Goal: Information Seeking & Learning: Learn about a topic

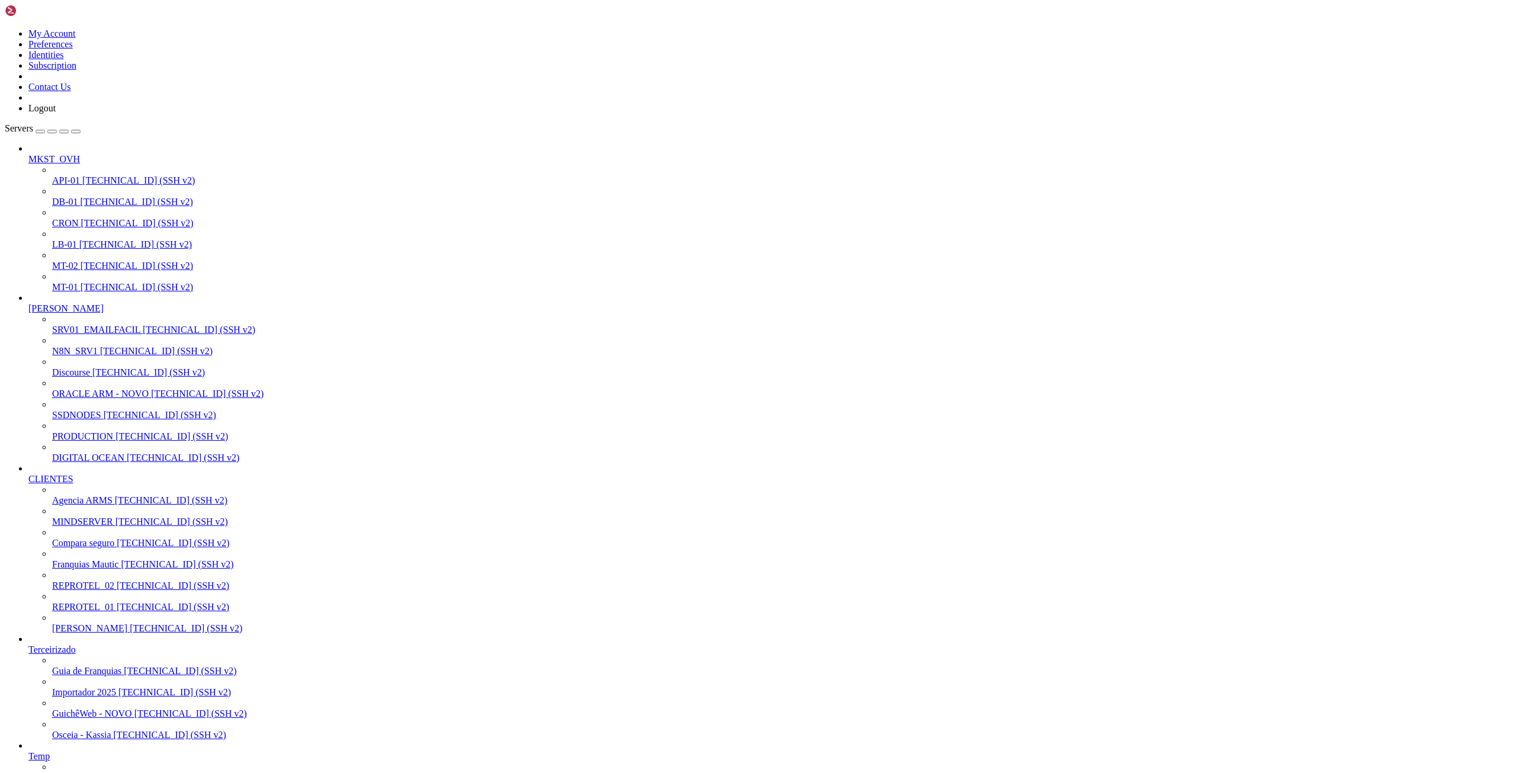
scroll to position [4158, 0]
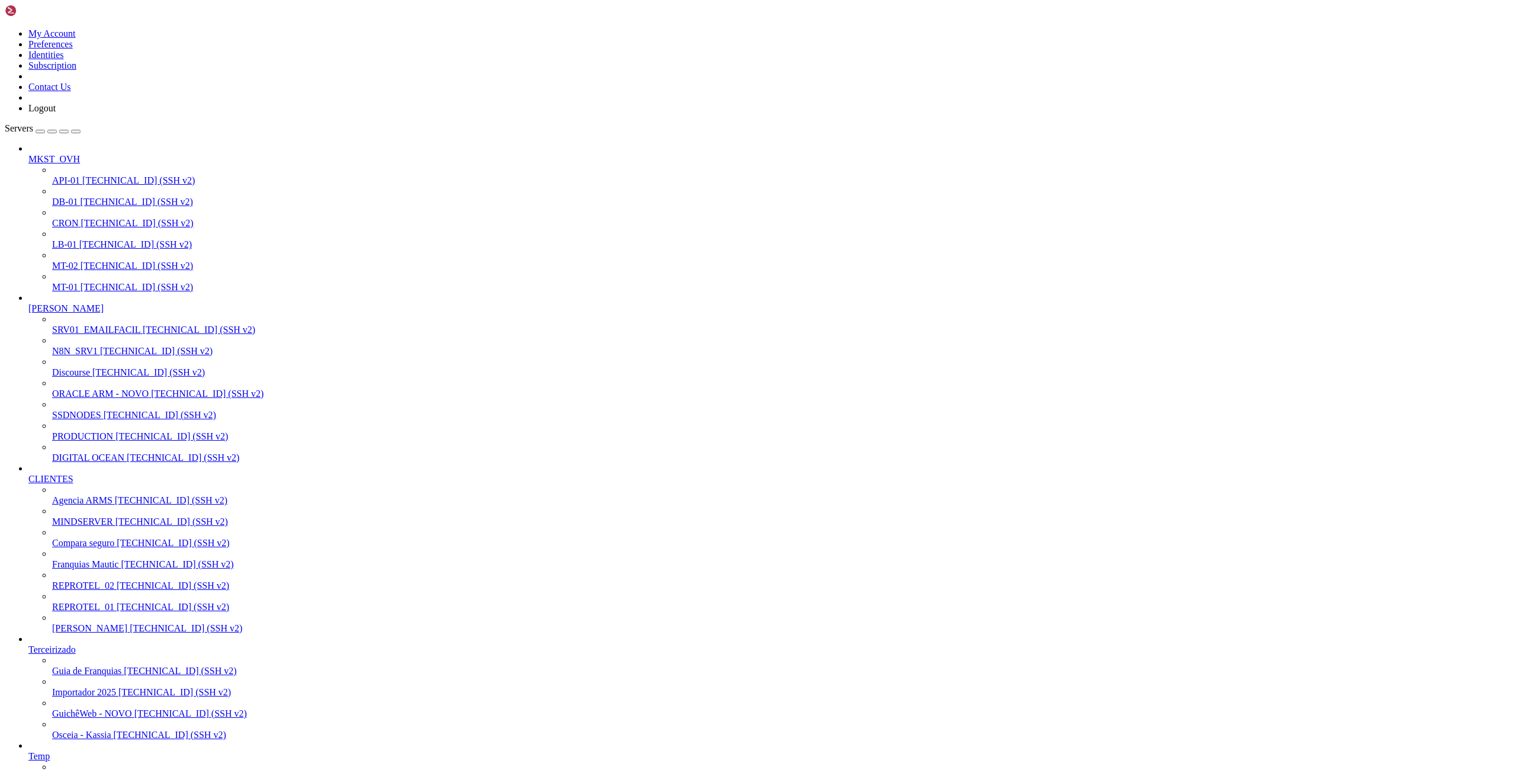
scroll to position [101, 0]
drag, startPoint x: 572, startPoint y: 1521, endPoint x: 579, endPoint y: 1526, distance: 8.9
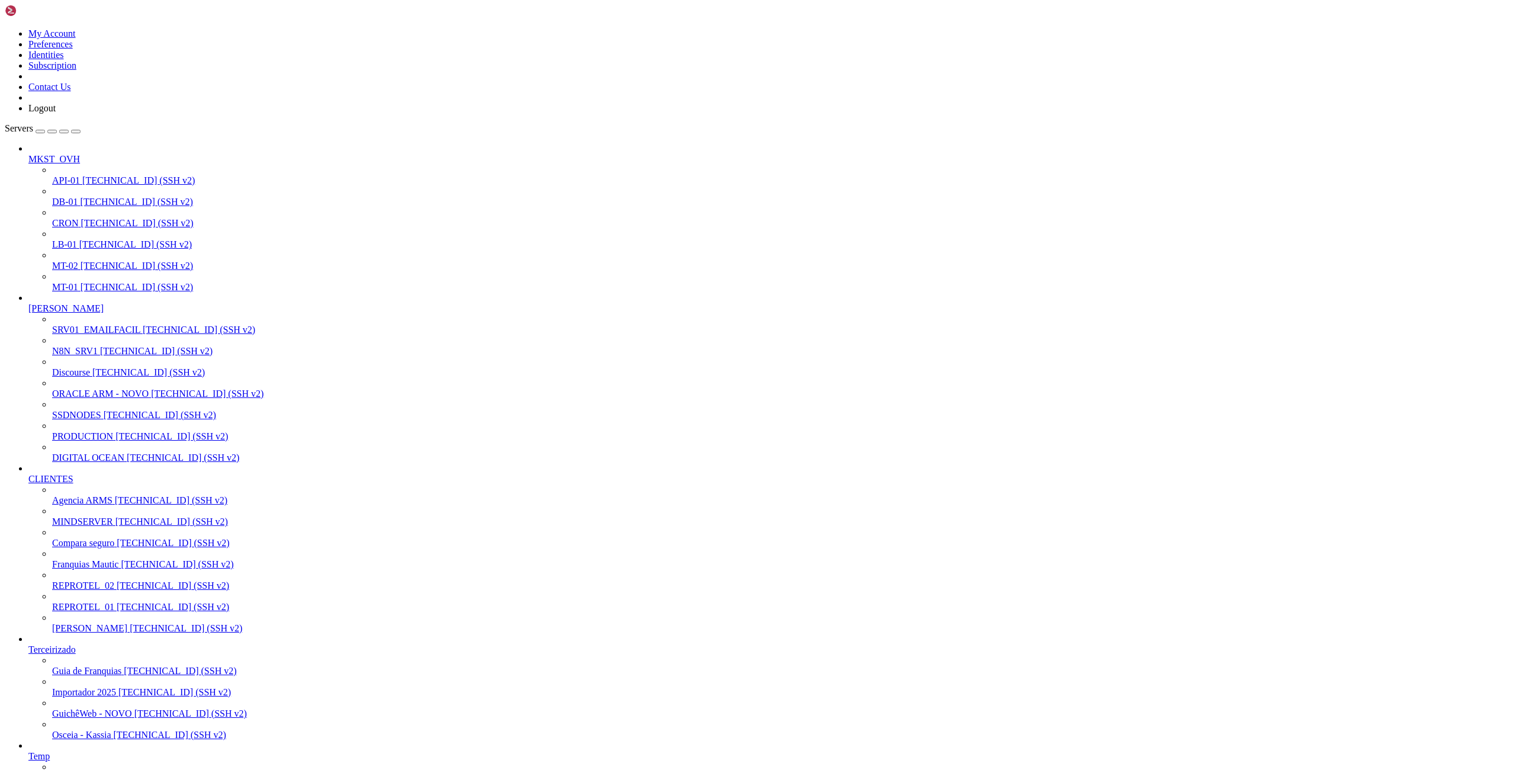
scroll to position [373, 0]
drag, startPoint x: 571, startPoint y: 1782, endPoint x: 7, endPoint y: 1137, distance: 857.0
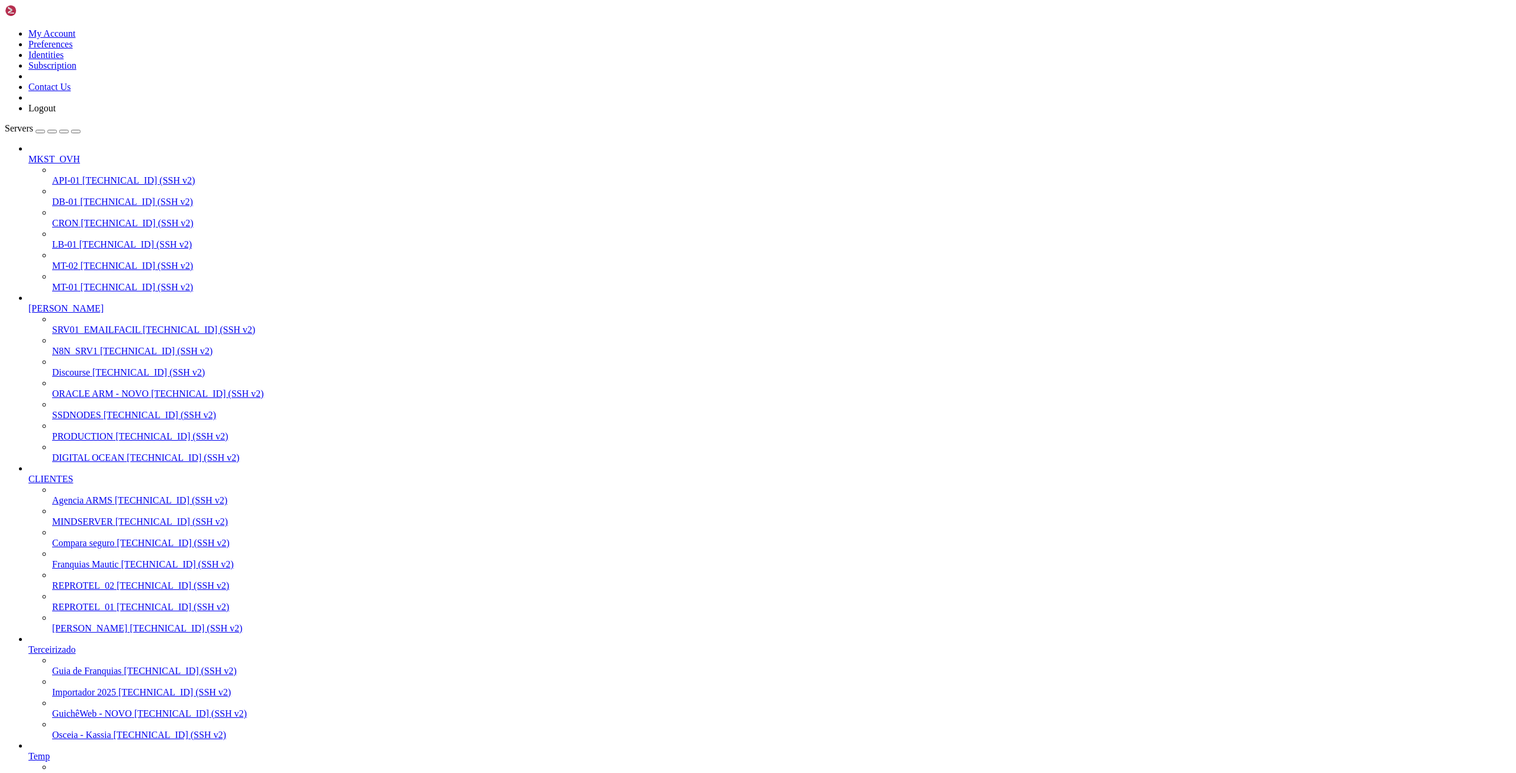
click at [63, 441] on span "PRODUCTION" at bounding box center [82, 436] width 61 height 10
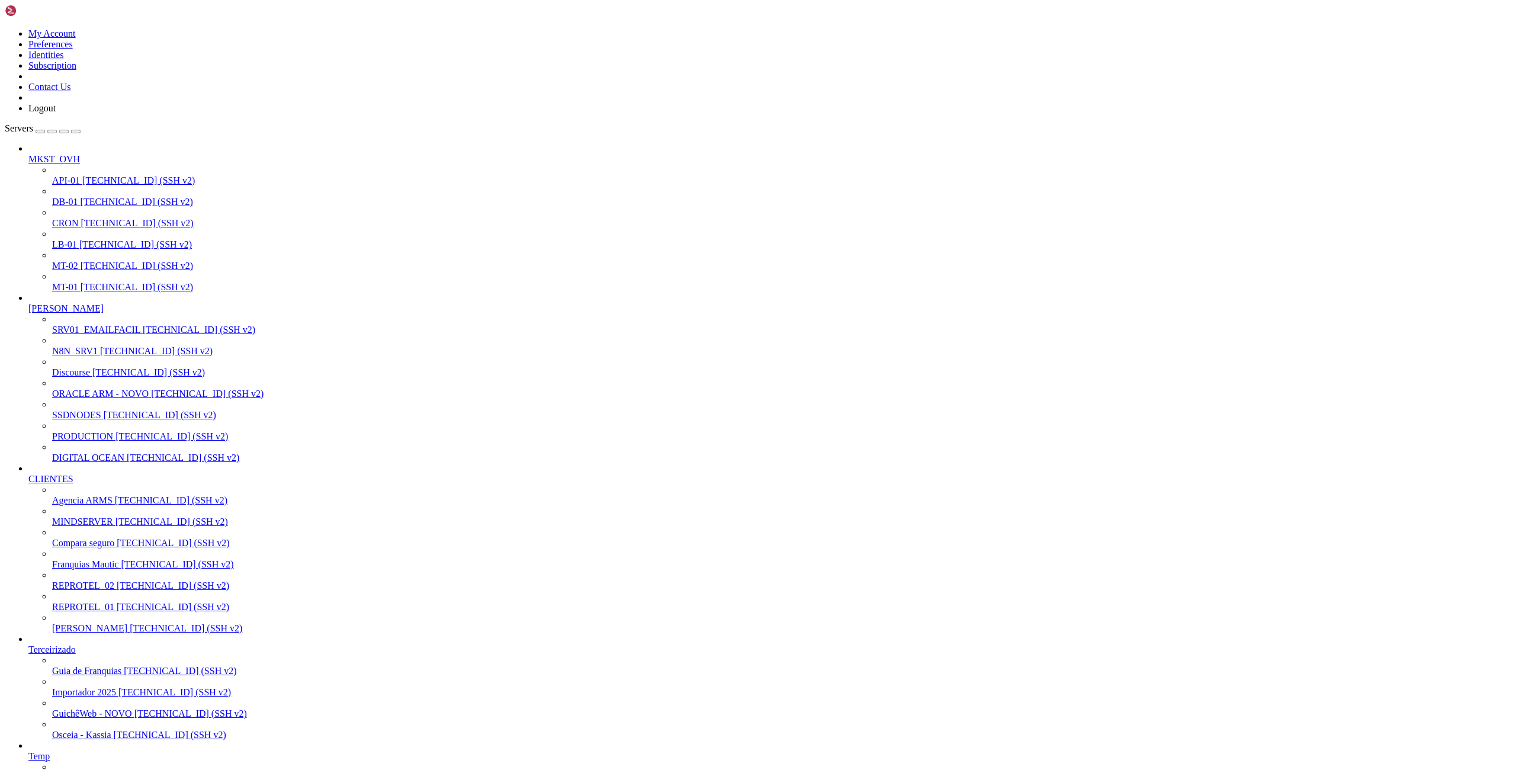
drag, startPoint x: 295, startPoint y: 1672, endPoint x: 388, endPoint y: 1673, distance: 93.0
